Goal: Find specific page/section: Find specific page/section

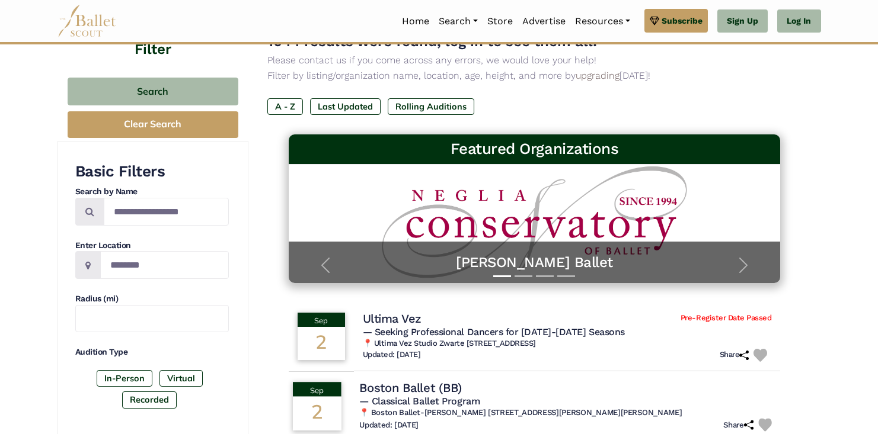
scroll to position [95, 0]
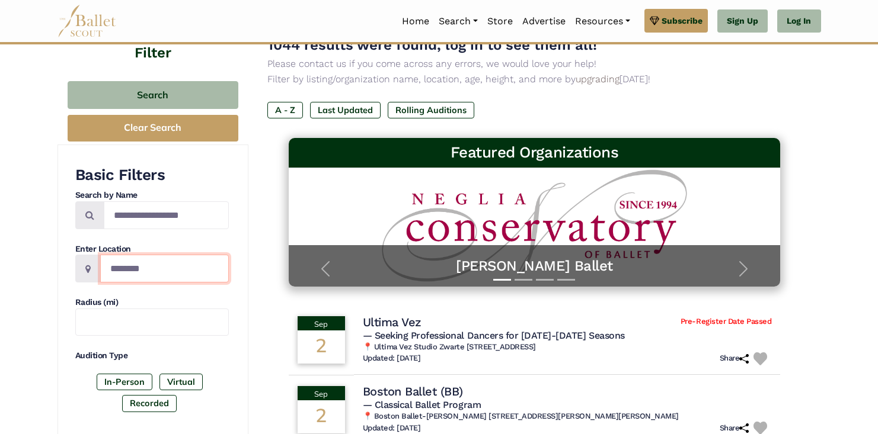
click at [139, 273] on input "Location" at bounding box center [164, 269] width 129 height 28
type input "****"
drag, startPoint x: 156, startPoint y: 272, endPoint x: 68, endPoint y: 267, distance: 89.0
click at [678, 88] on div "1044 results were found, log in to see them all! Please contact us if you come …" at bounding box center [534, 86] width 535 height 104
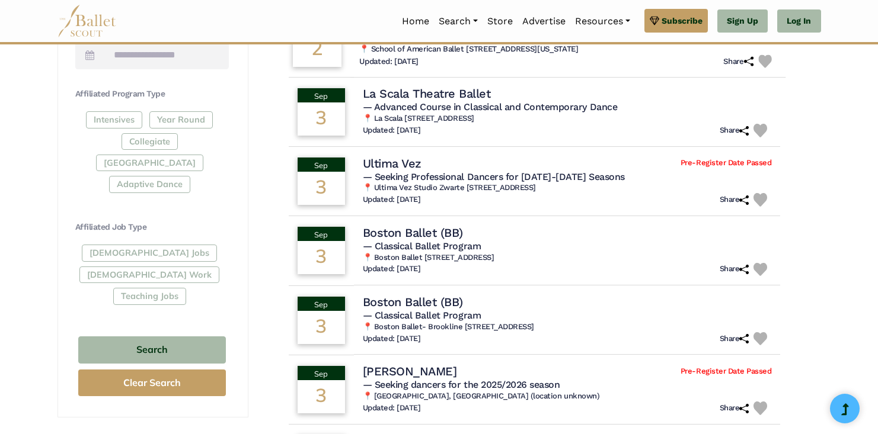
scroll to position [698, 0]
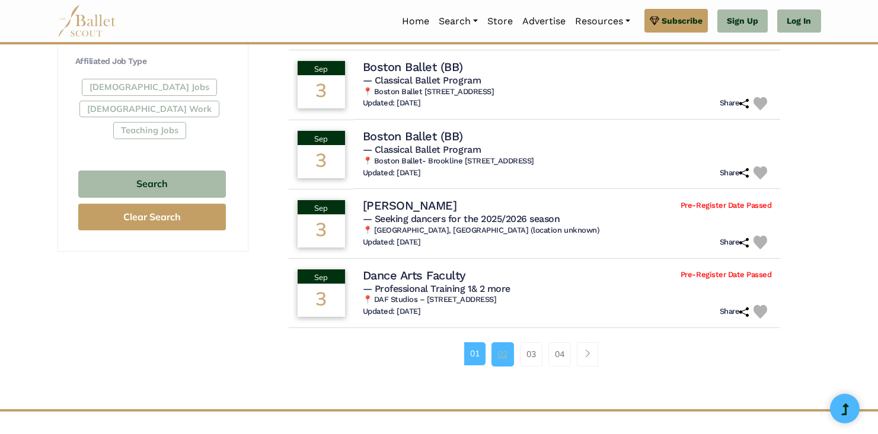
click at [504, 359] on link "02" at bounding box center [502, 355] width 23 height 24
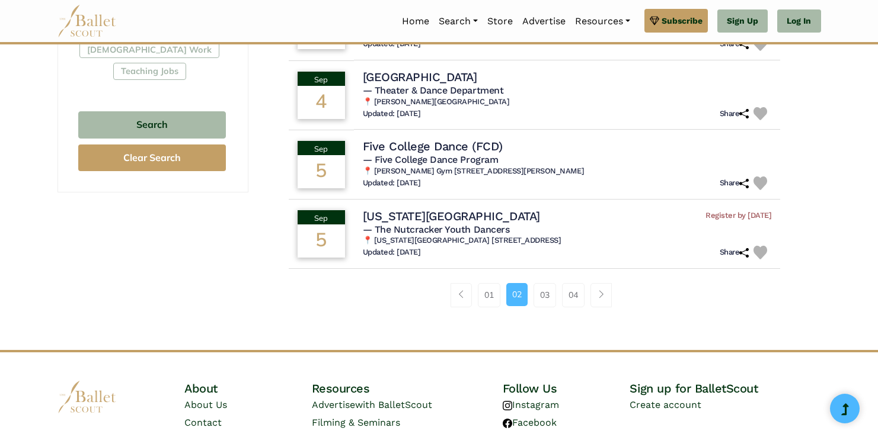
scroll to position [842, 0]
